Goal: Communication & Community: Answer question/provide support

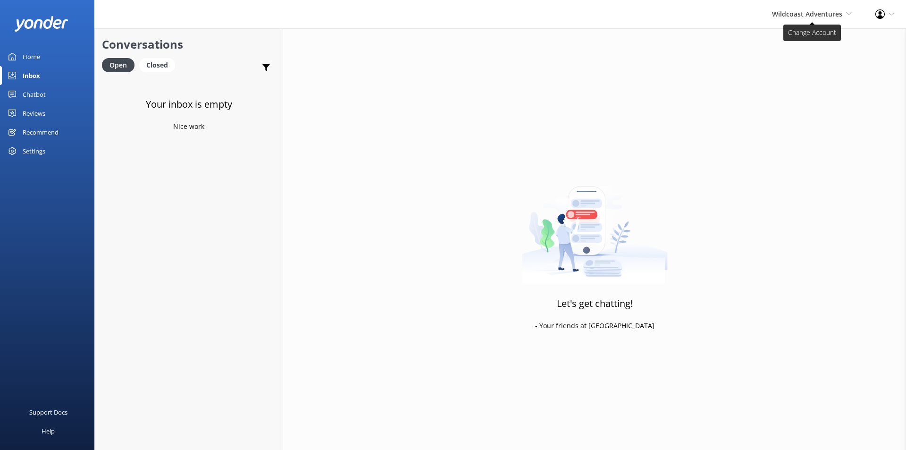
click at [809, 17] on span "Wildcoast Adventures" at bounding box center [807, 13] width 70 height 9
click at [803, 72] on link "[PERSON_NAME] River Whale Watching" at bounding box center [816, 67] width 94 height 31
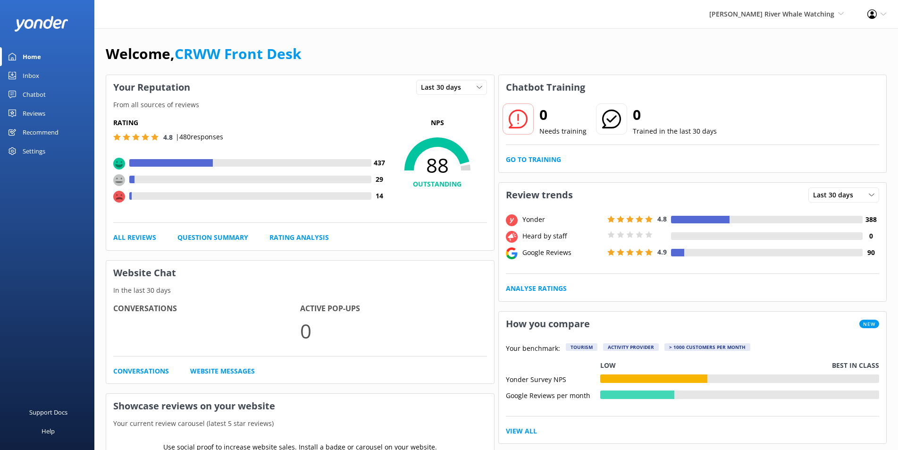
click at [31, 72] on div "Inbox" at bounding box center [31, 75] width 17 height 19
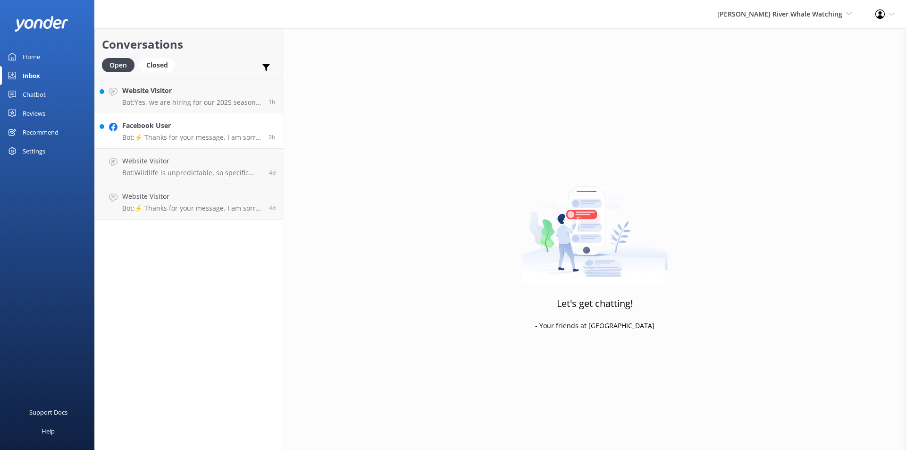
click at [213, 127] on h4 "Facebook User" at bounding box center [191, 125] width 139 height 10
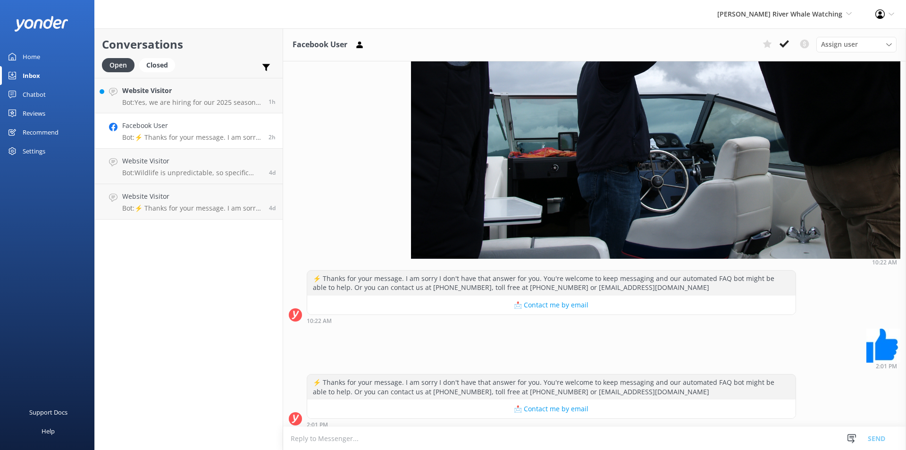
scroll to position [285, 0]
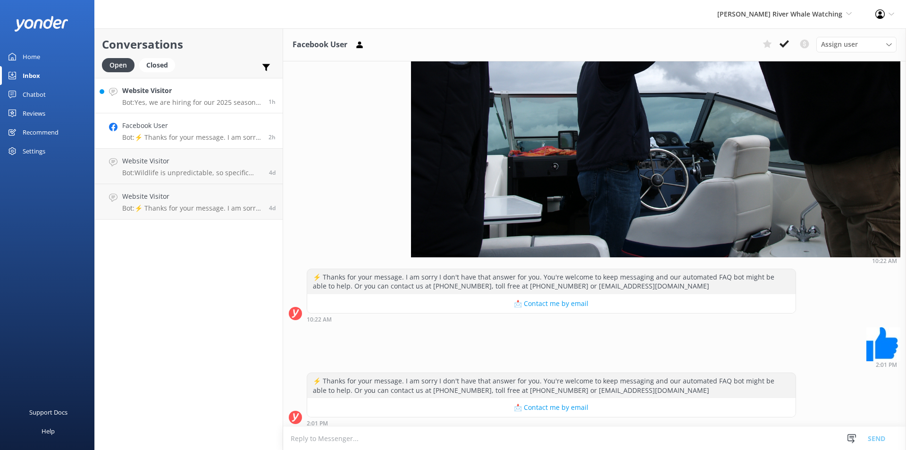
click at [203, 96] on div "Website Visitor Bot: Yes, we are hiring for our 2025 season! You can view our c…" at bounding box center [191, 95] width 139 height 20
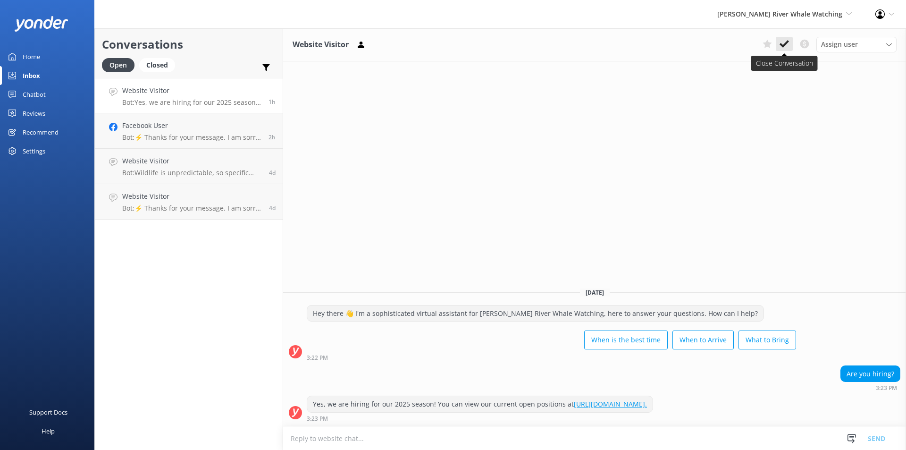
click at [780, 42] on icon at bounding box center [783, 43] width 9 height 9
